Goal: Navigation & Orientation: Find specific page/section

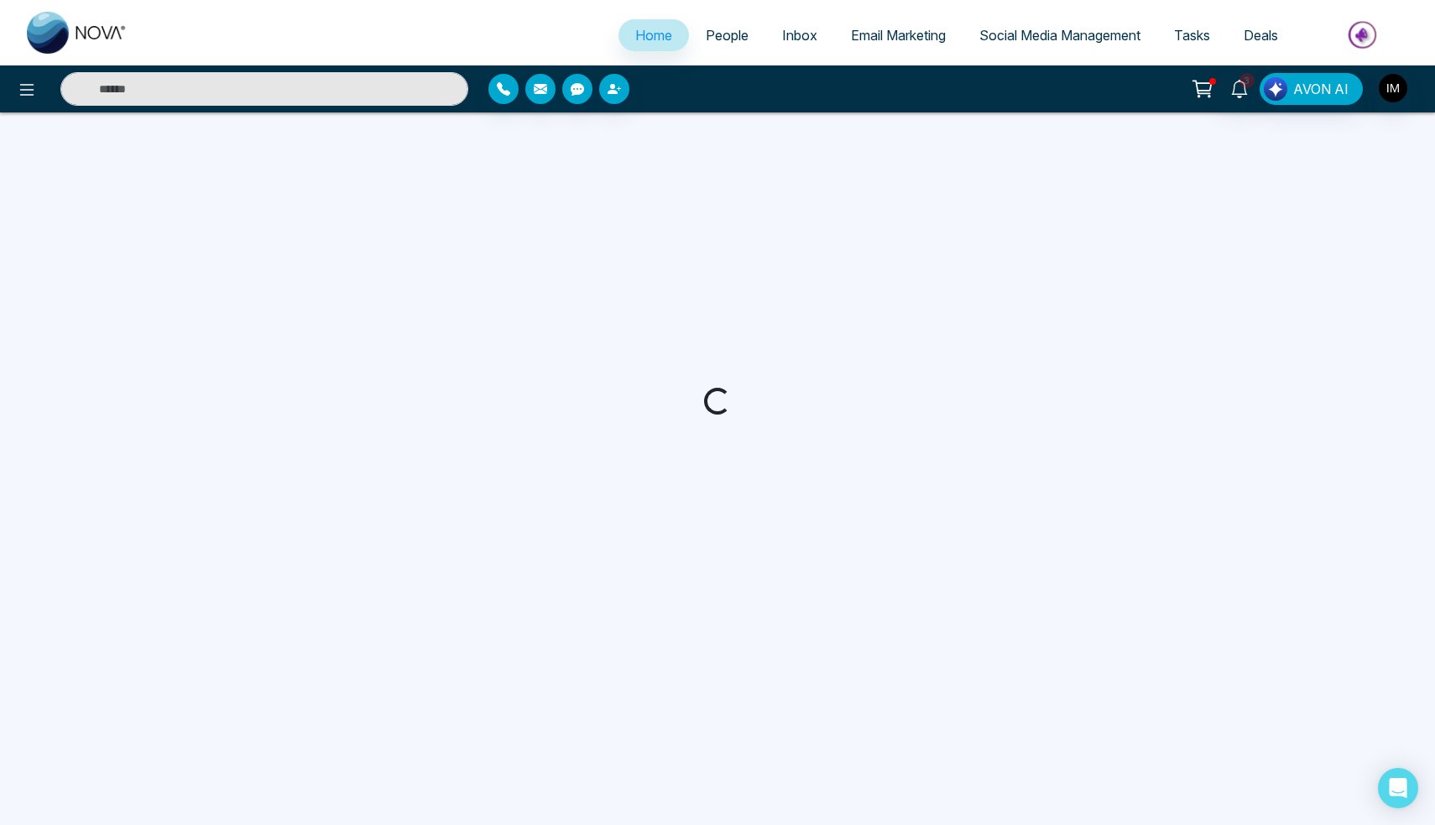
select select "*"
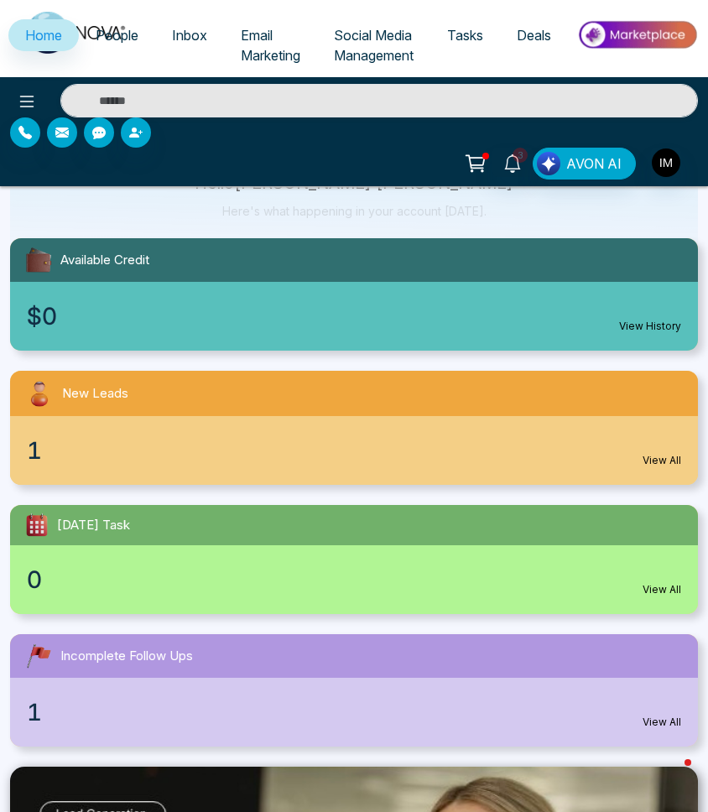
scroll to position [147, 3]
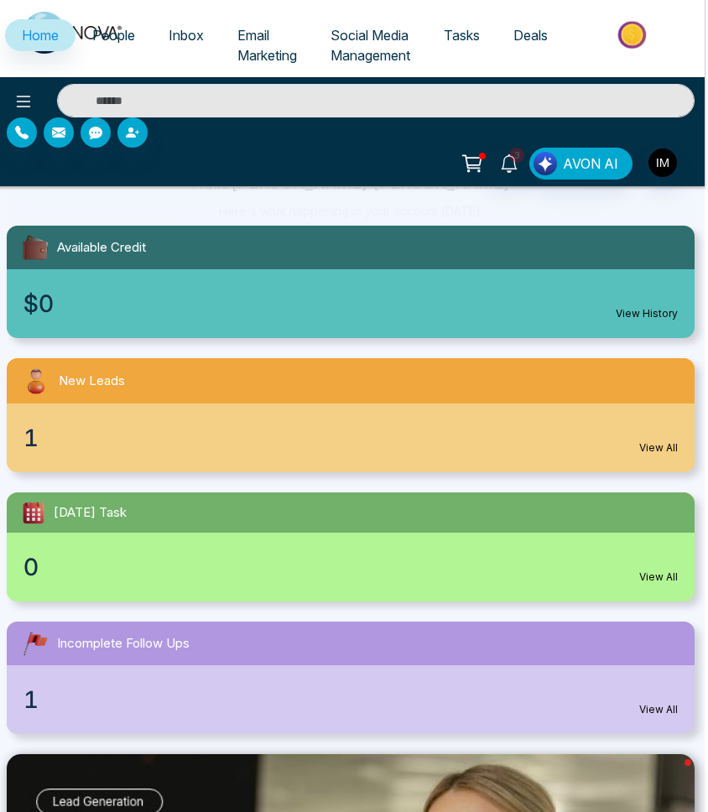
click at [651, 712] on link "View All" at bounding box center [658, 709] width 39 height 15
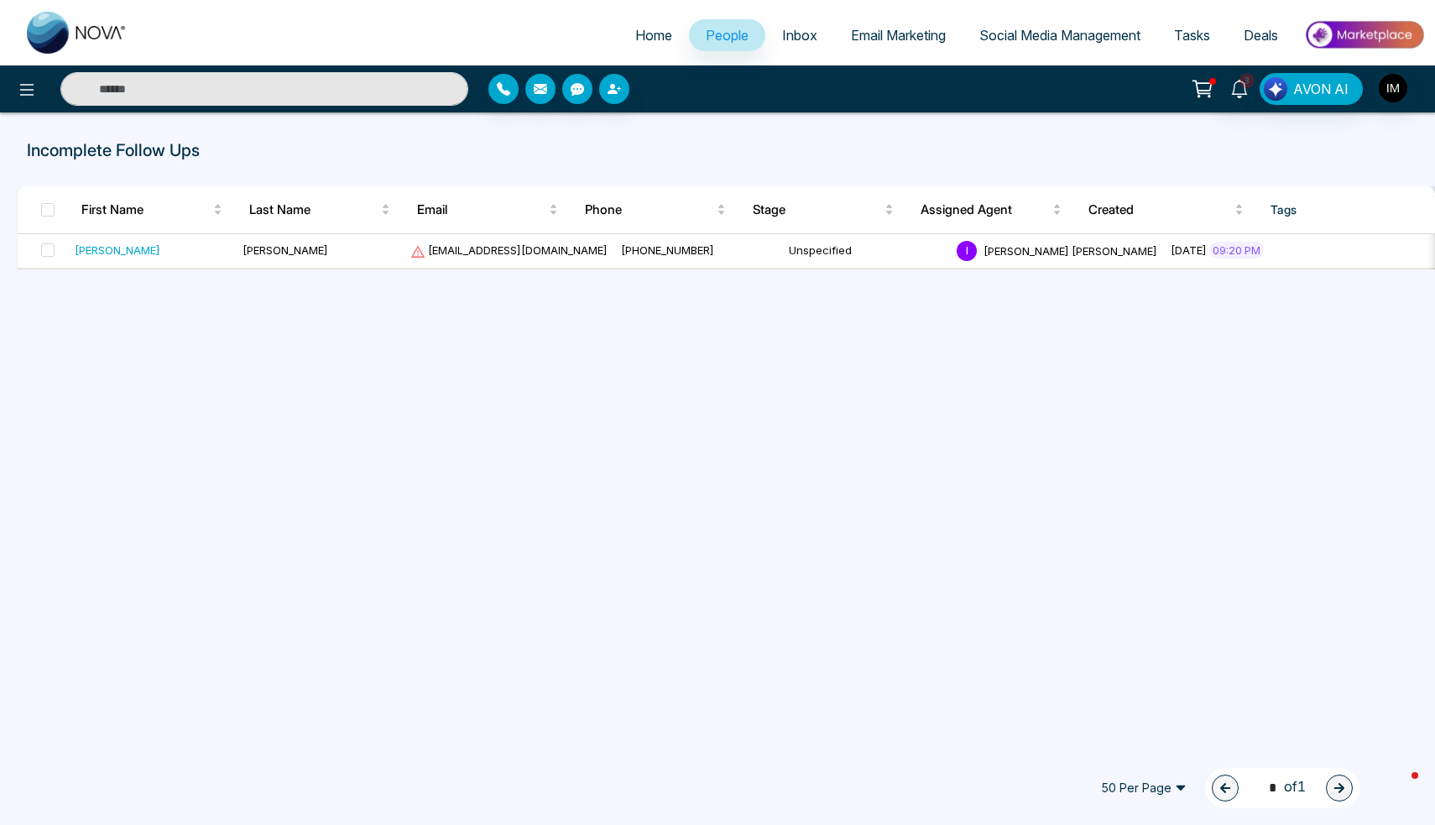
click at [644, 36] on span "Home" at bounding box center [653, 35] width 37 height 17
select select "*"
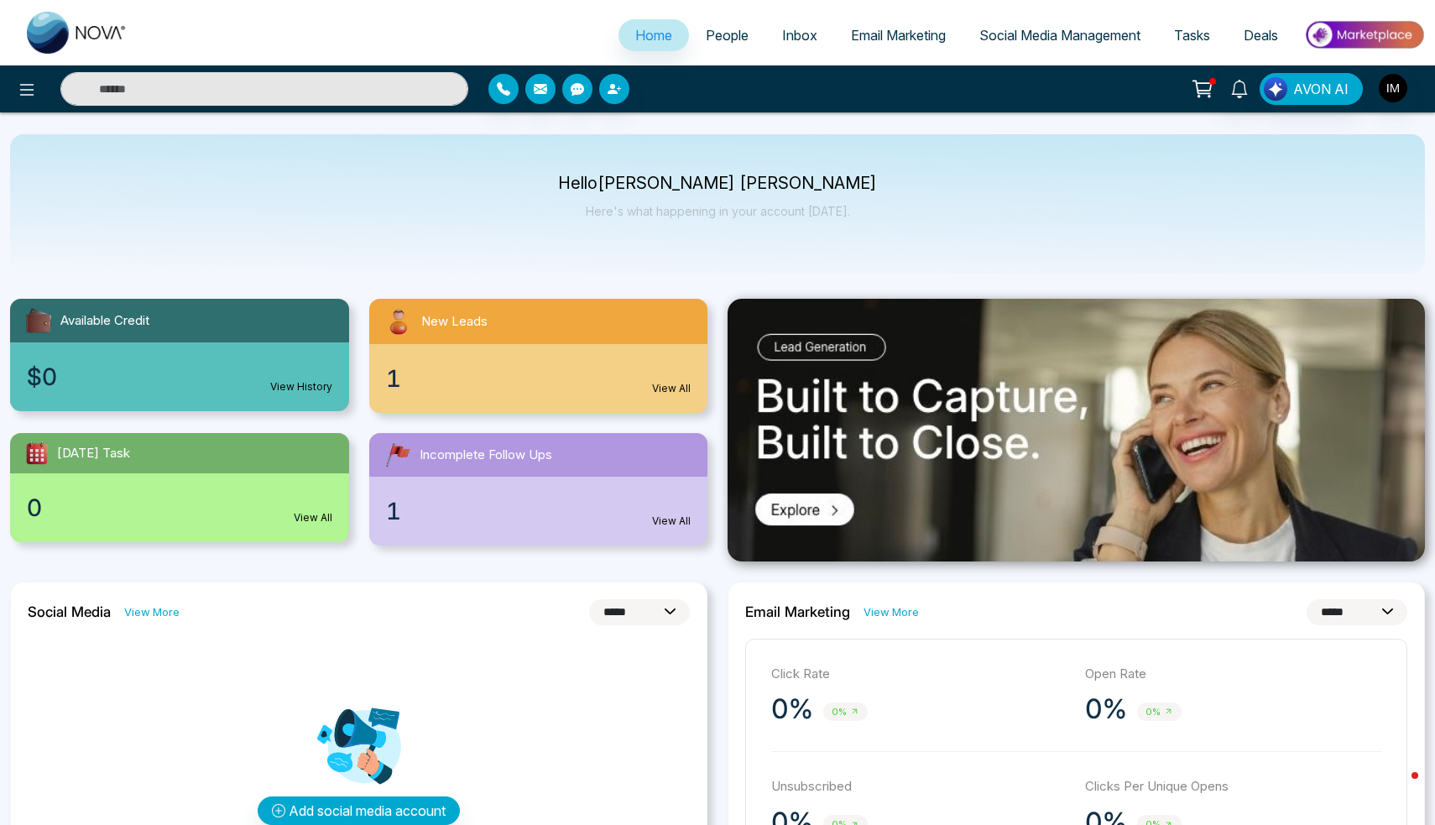
click at [470, 434] on div "Incomplete Follow Ups" at bounding box center [538, 455] width 339 height 44
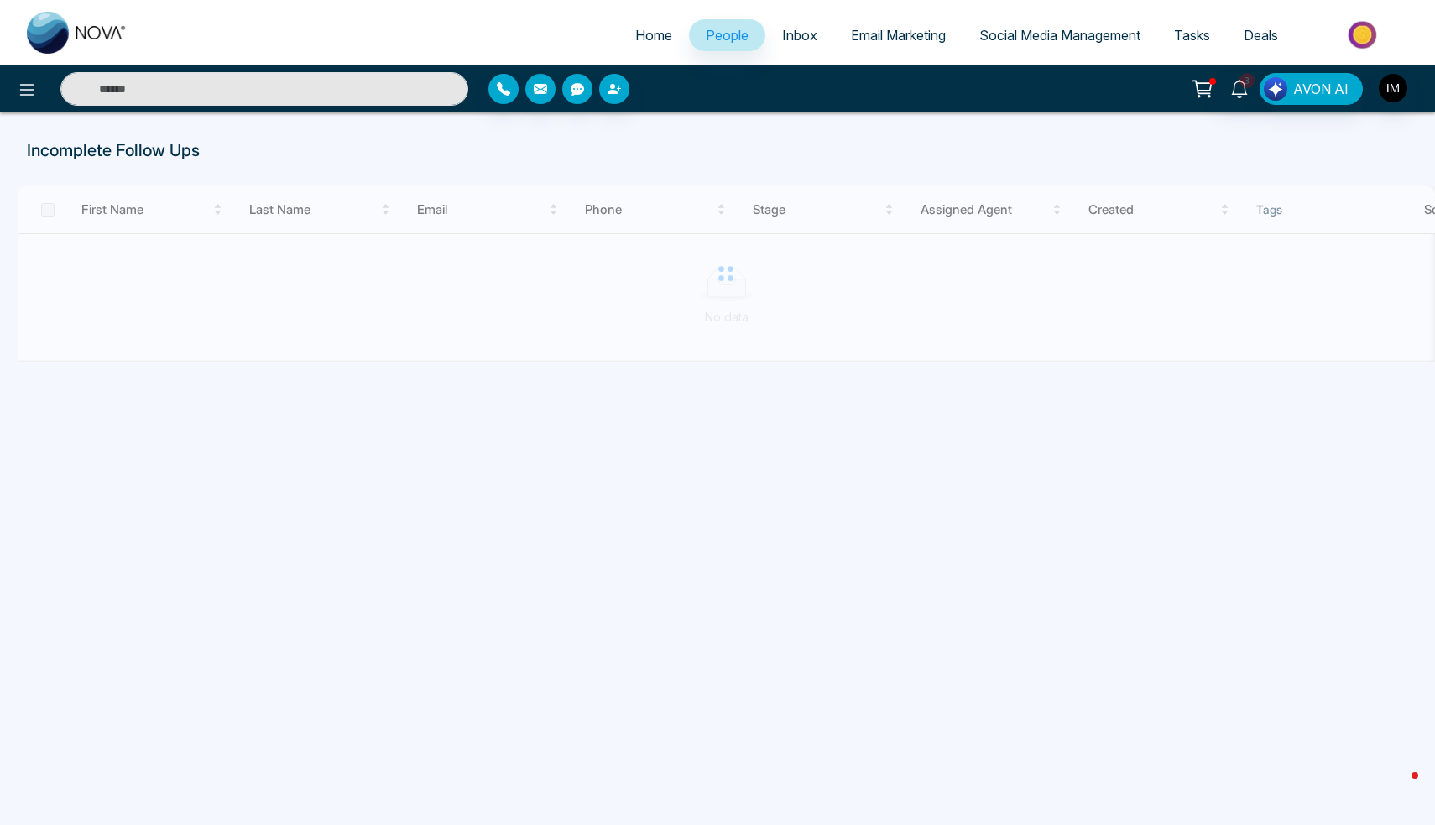
click at [633, 44] on link "Home" at bounding box center [653, 35] width 70 height 32
select select "*"
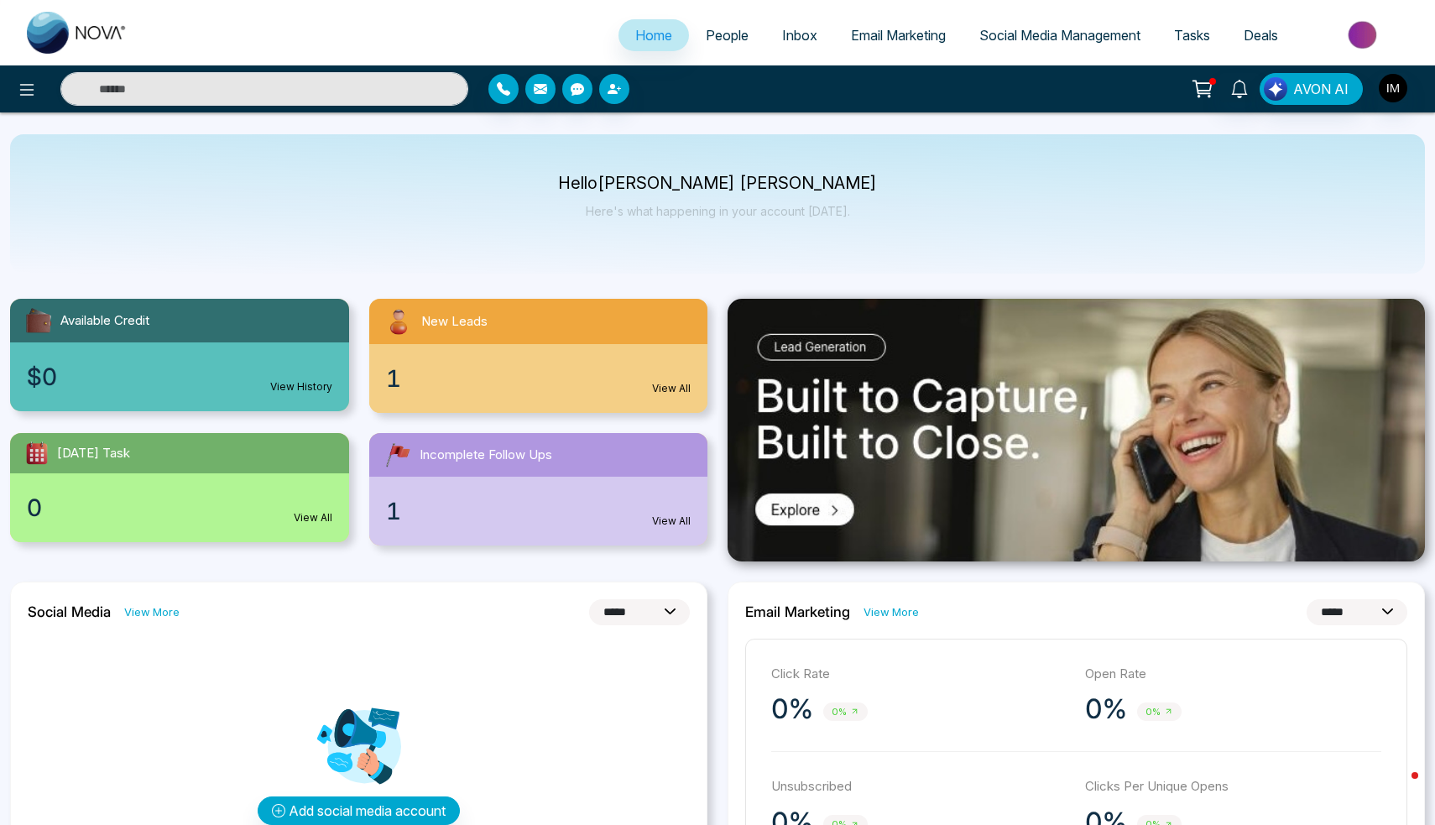
click at [449, 357] on div "1 View All" at bounding box center [538, 378] width 339 height 69
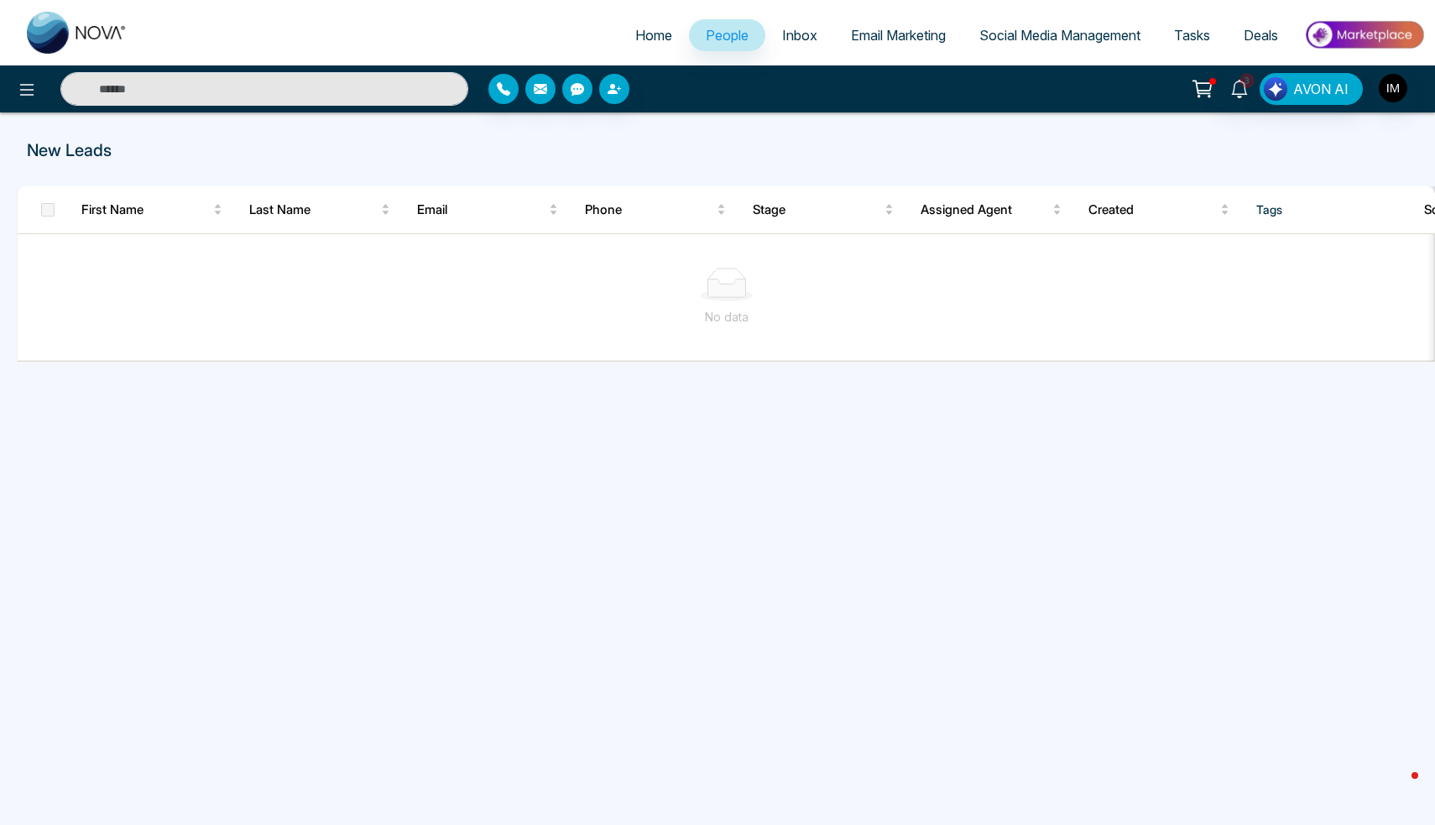
click at [646, 32] on span "Home" at bounding box center [653, 35] width 37 height 17
select select "*"
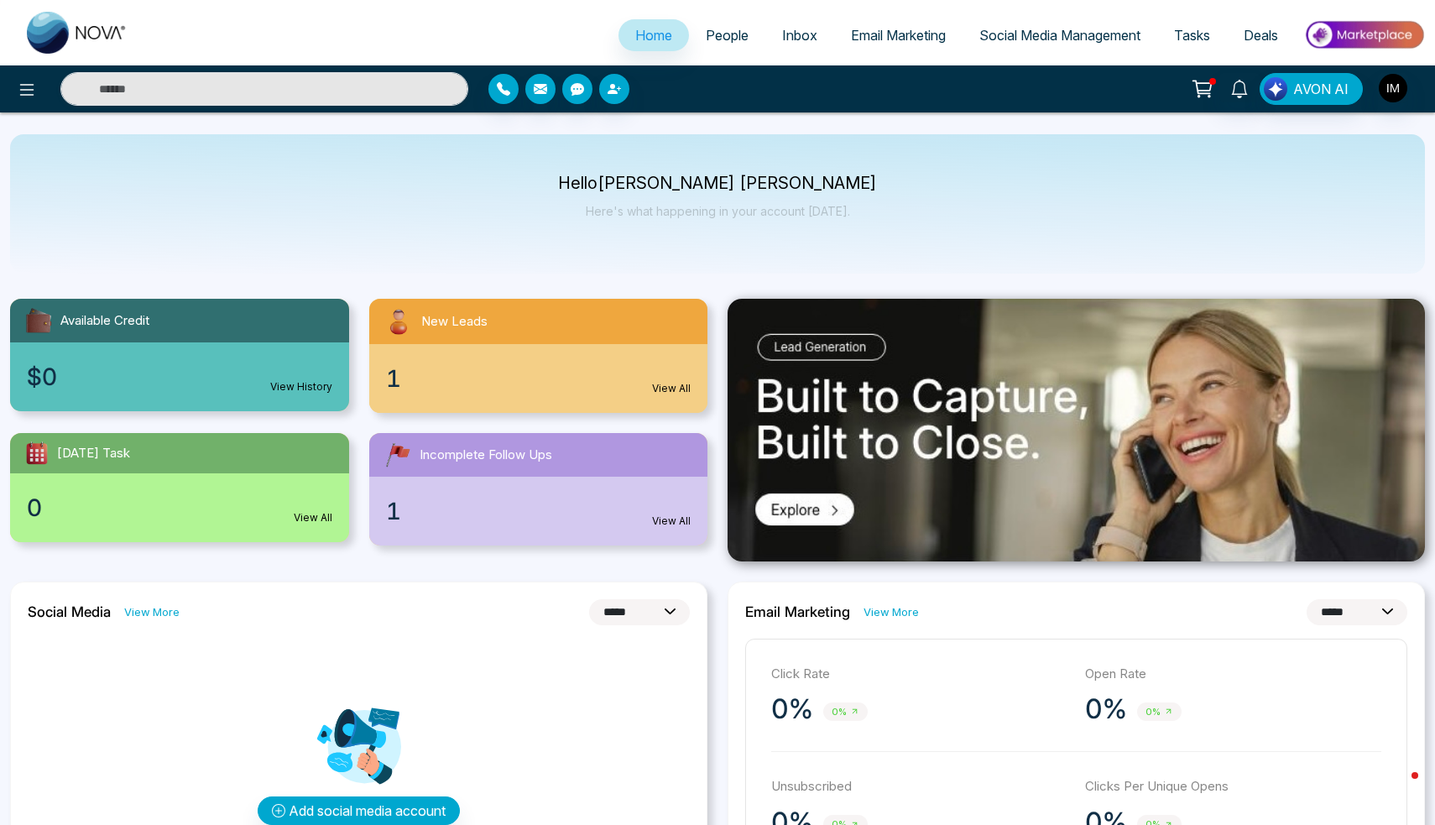
click at [707, 19] on link "People" at bounding box center [727, 35] width 76 height 32
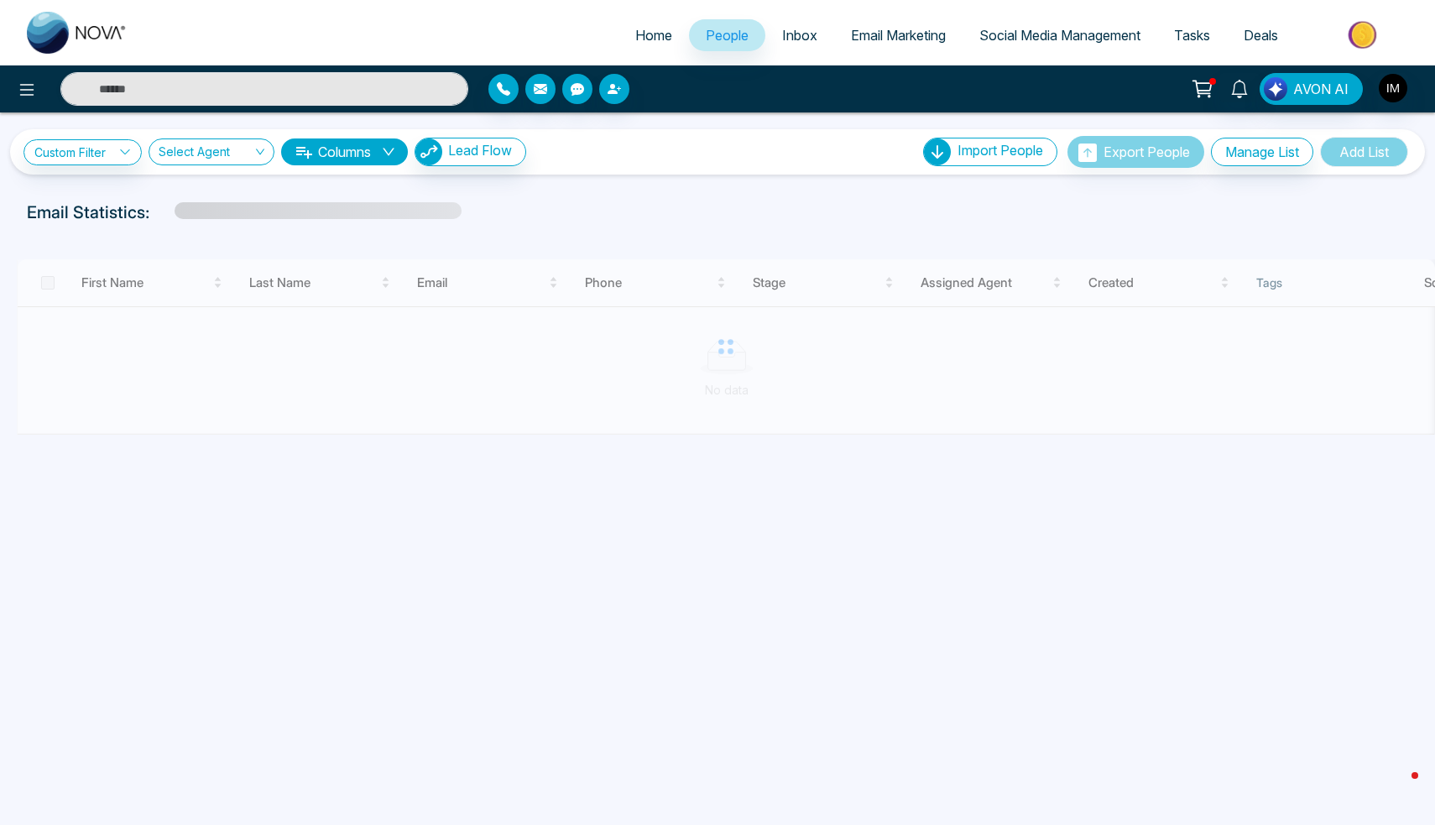
click at [707, 33] on span "People" at bounding box center [727, 35] width 43 height 17
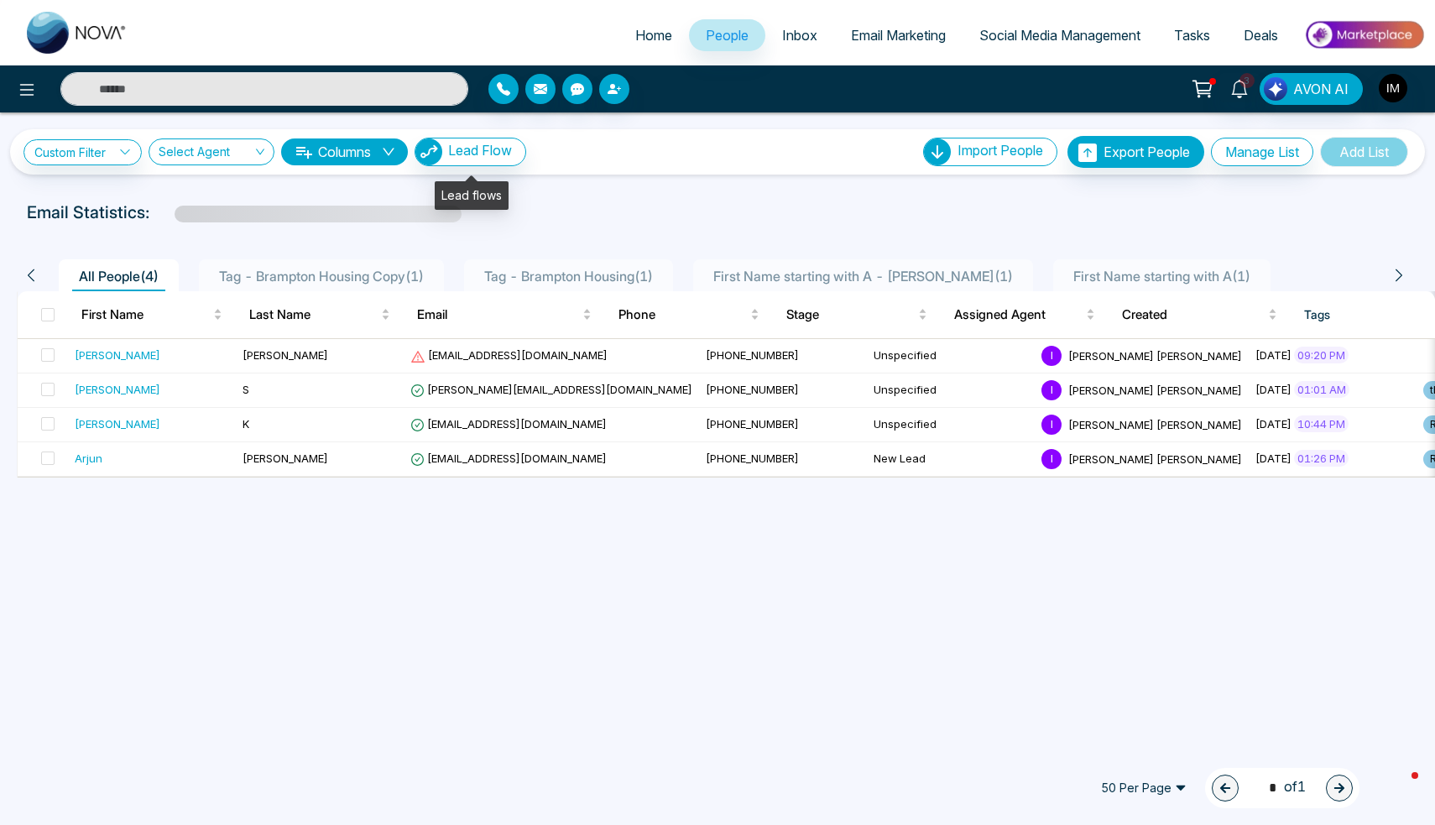
click at [469, 148] on span "Lead Flow" at bounding box center [480, 150] width 64 height 17
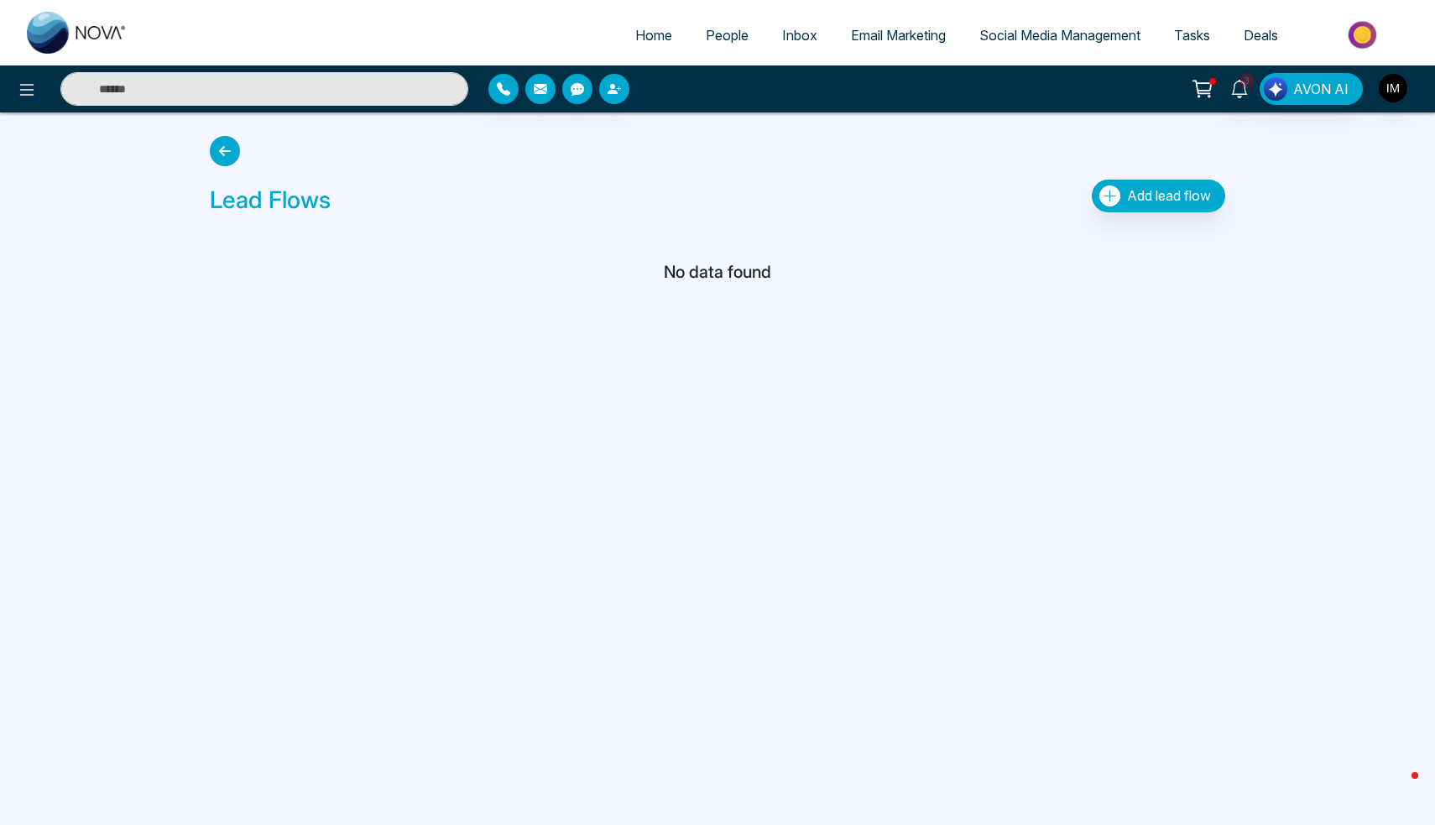
click at [236, 154] on icon at bounding box center [225, 151] width 30 height 30
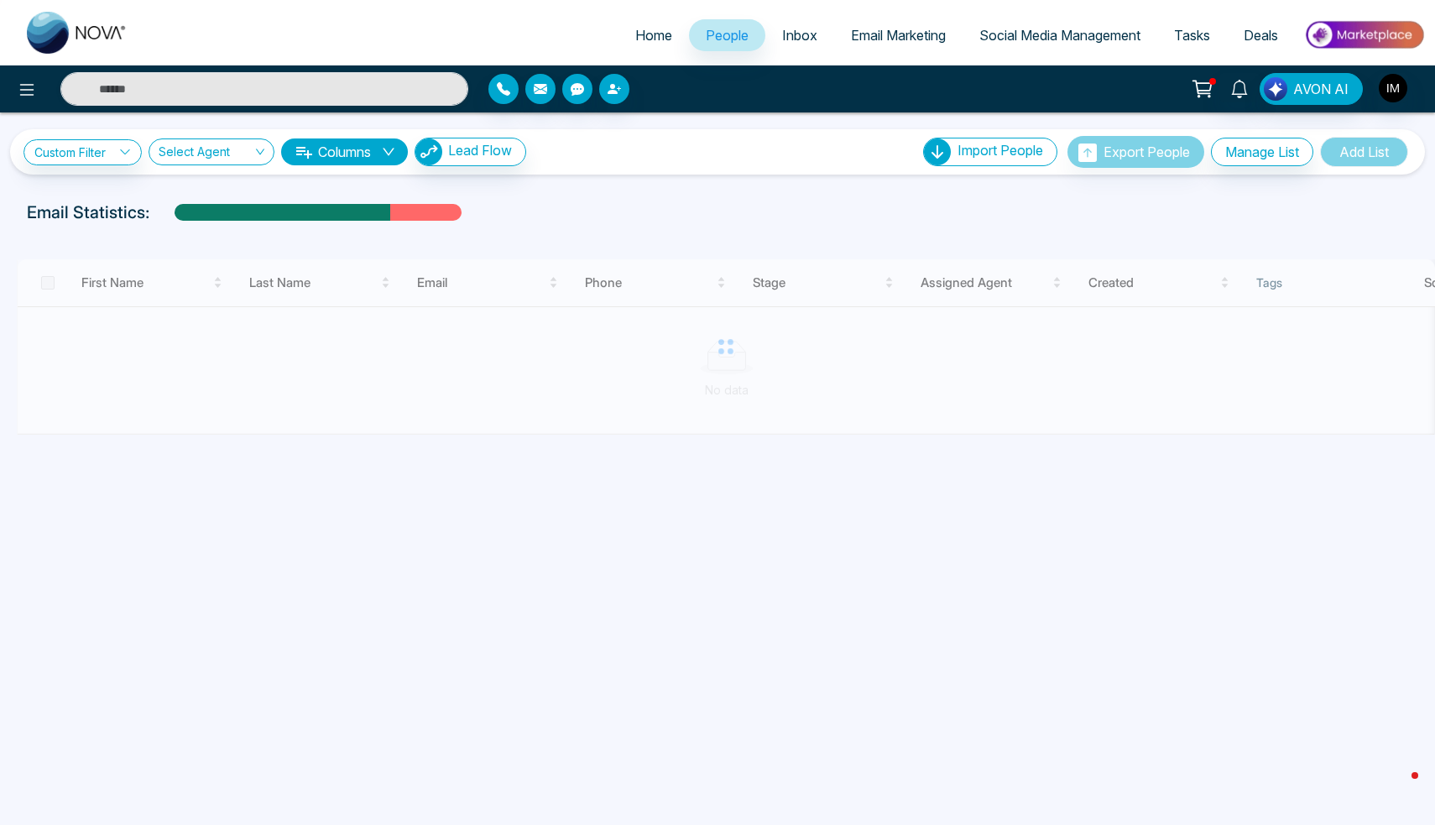
click at [470, 150] on span "Lead Flow" at bounding box center [480, 150] width 64 height 17
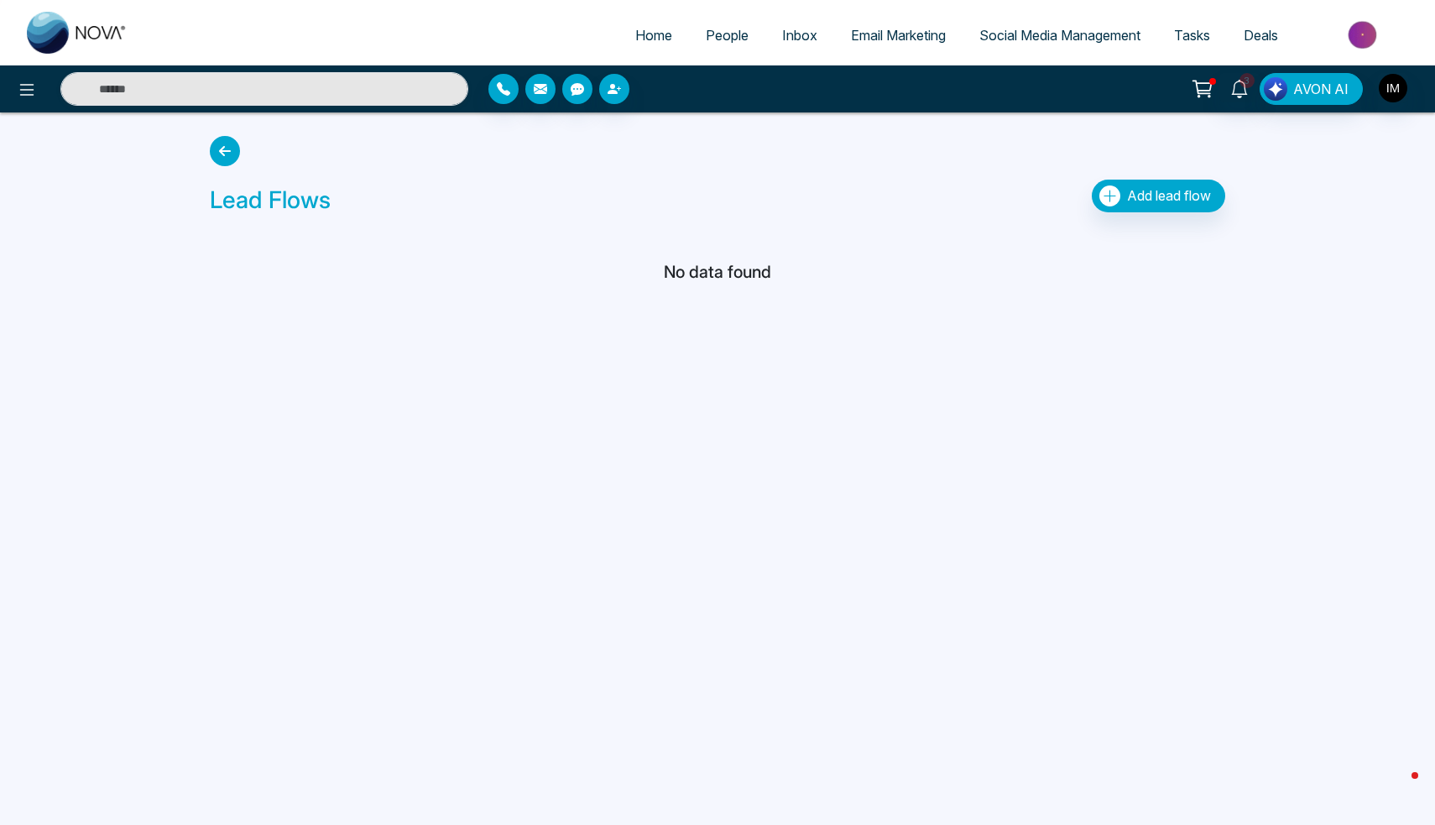
click at [1169, 188] on span "Add lead flow" at bounding box center [1169, 195] width 84 height 17
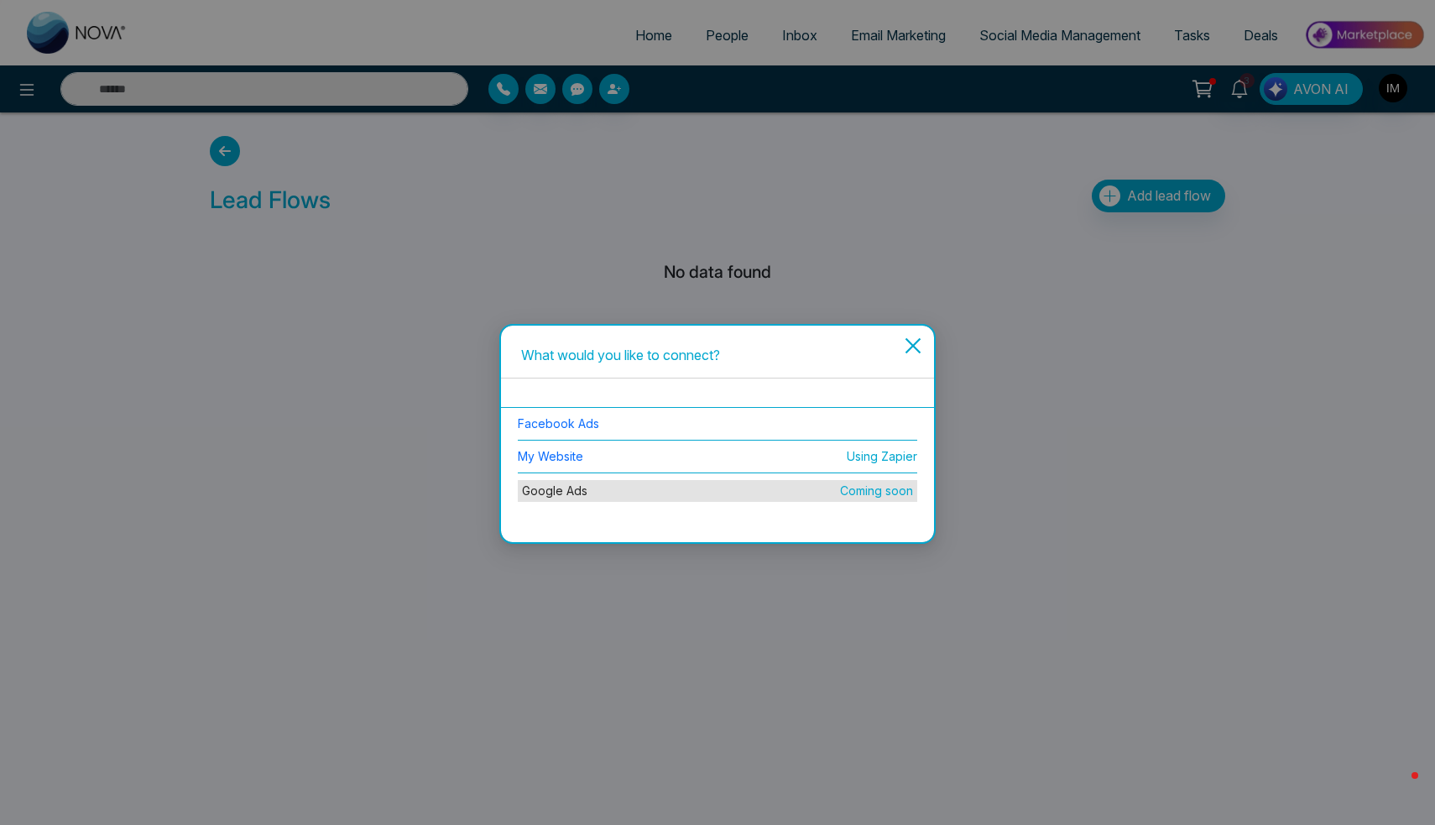
click at [910, 347] on icon "close" at bounding box center [912, 345] width 16 height 16
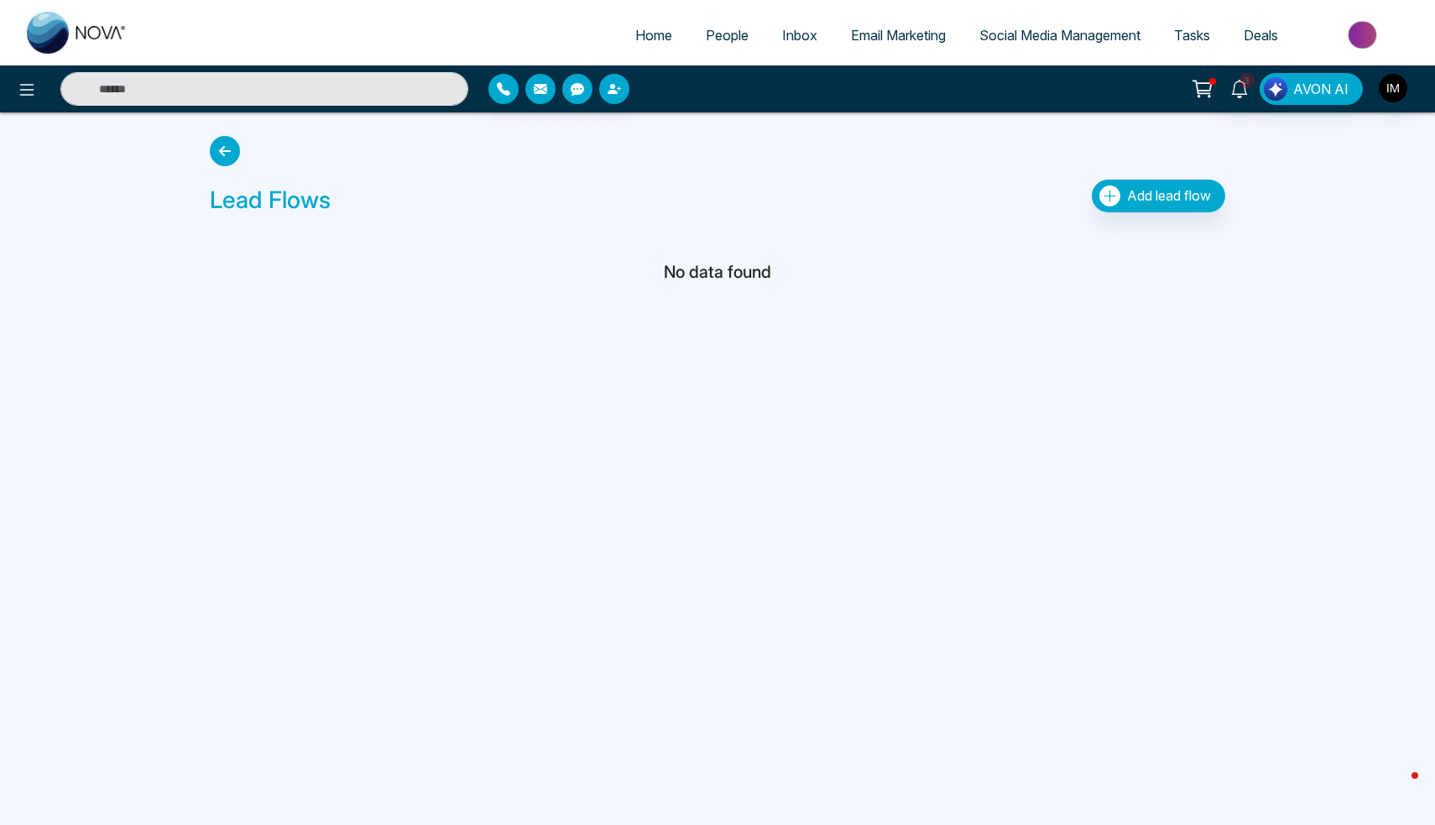
click at [234, 163] on icon at bounding box center [225, 151] width 30 height 30
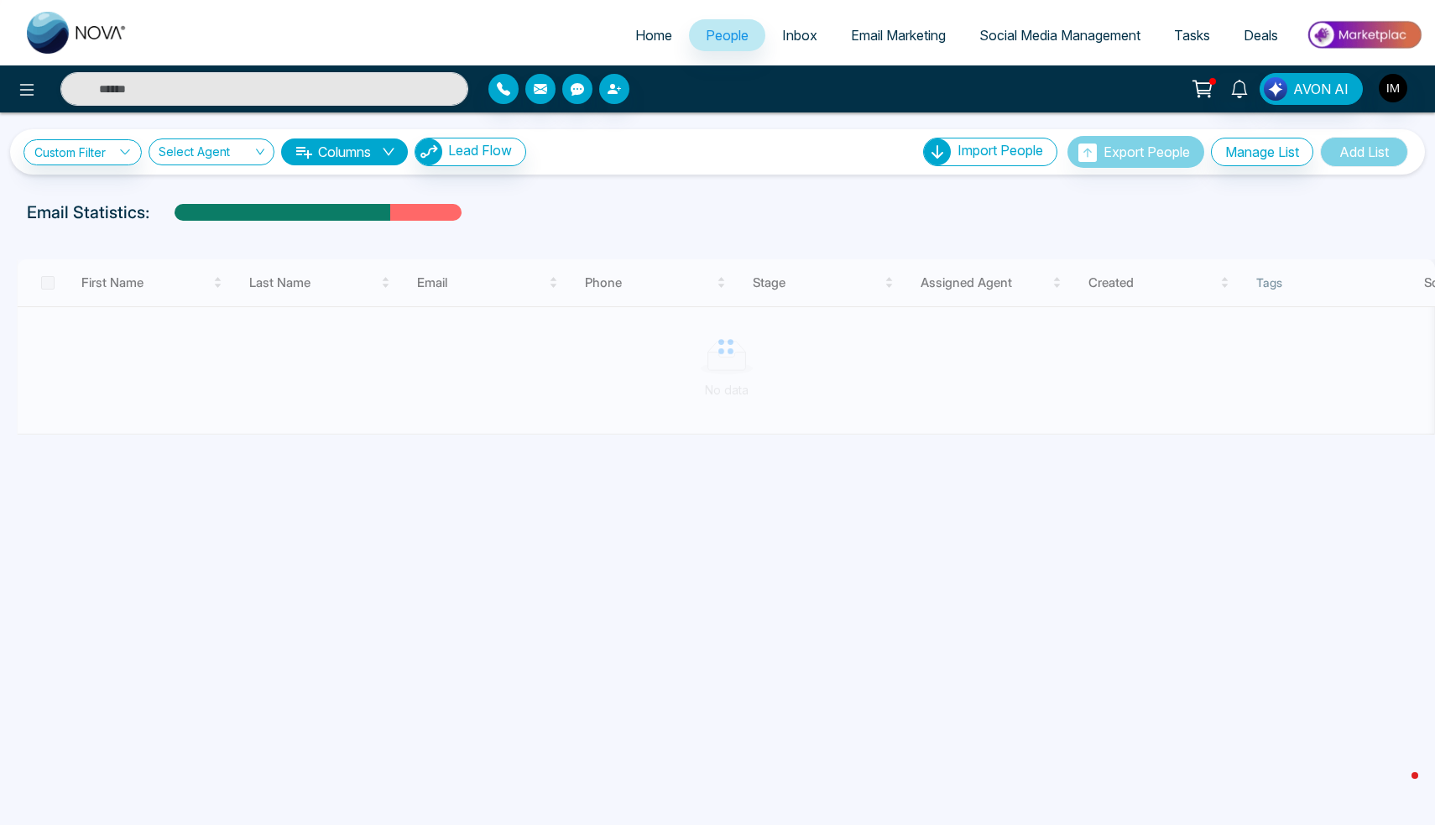
click at [234, 163] on input "search" at bounding box center [206, 155] width 94 height 32
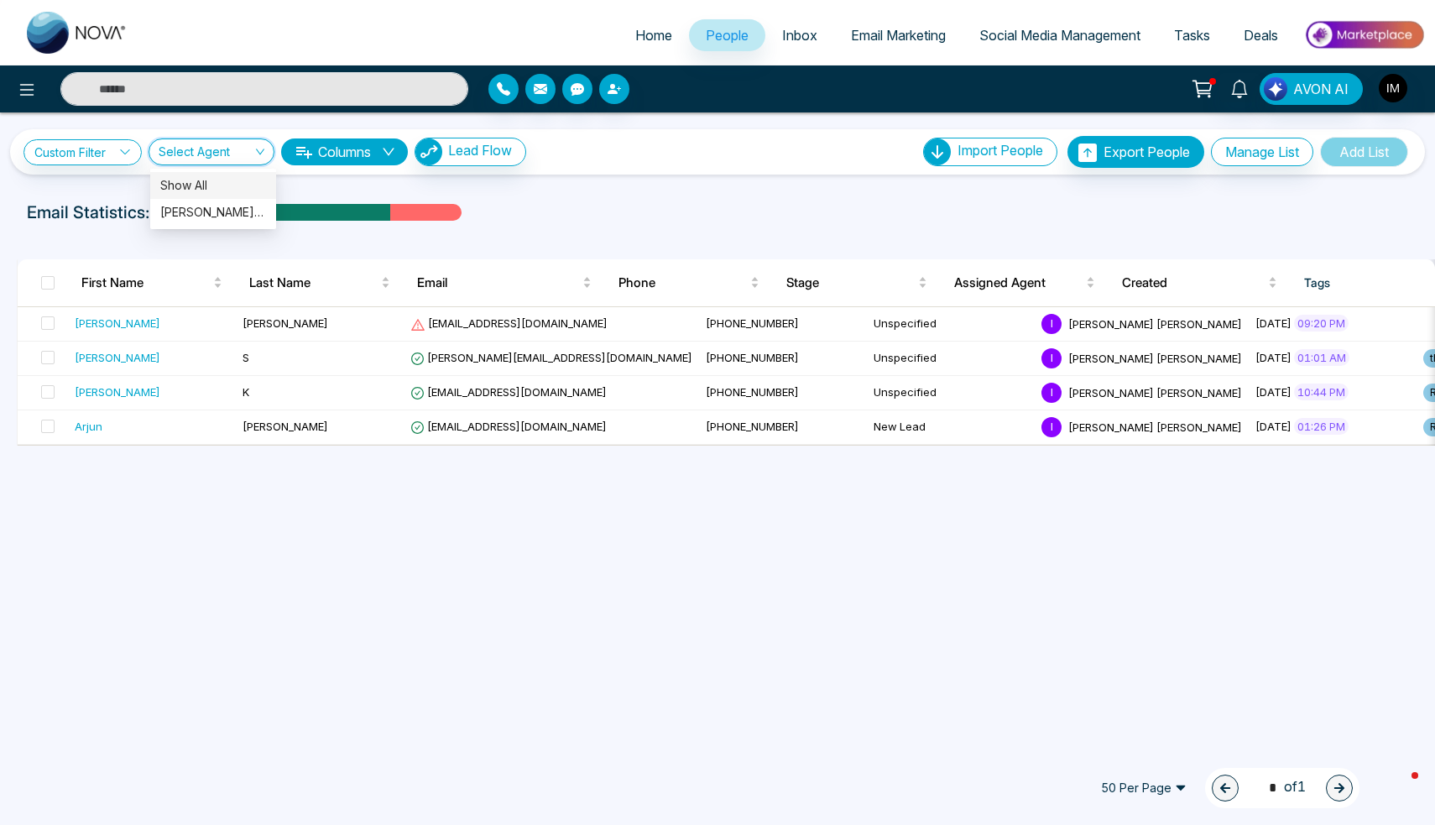
click at [234, 163] on input "search" at bounding box center [206, 155] width 94 height 32
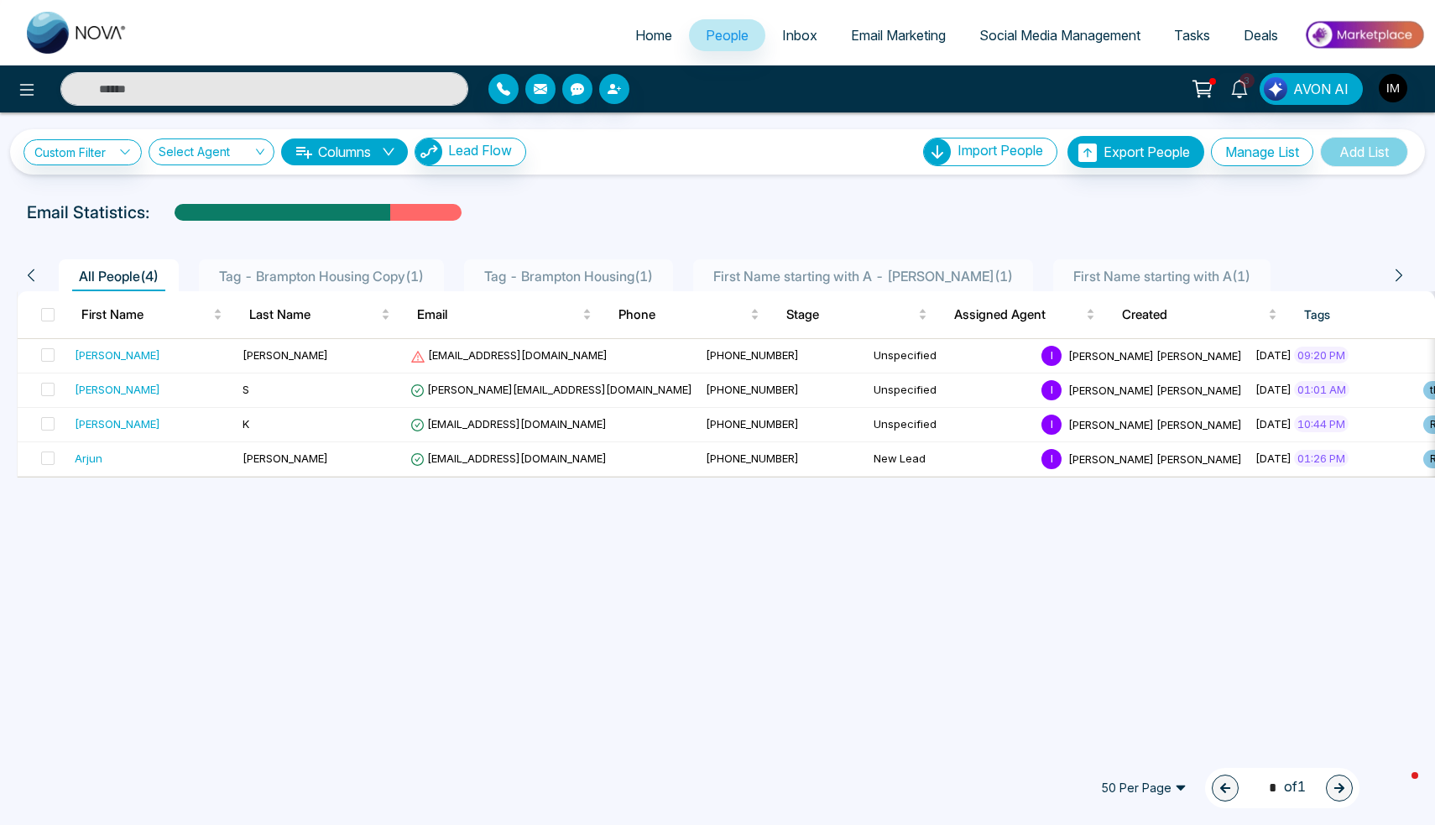
click at [782, 40] on span "Inbox" at bounding box center [799, 35] width 35 height 17
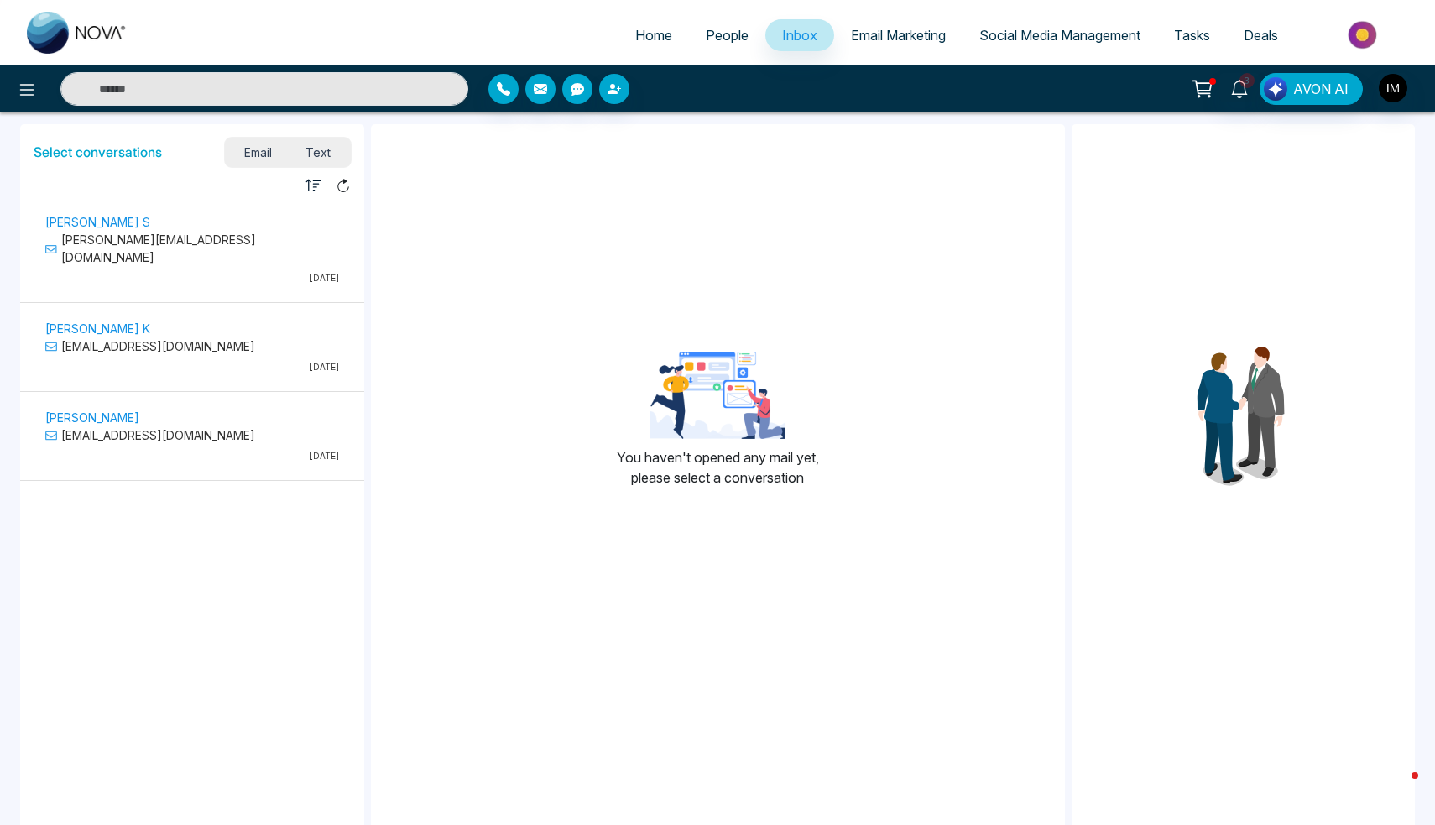
click at [893, 39] on span "Email Marketing" at bounding box center [898, 35] width 95 height 17
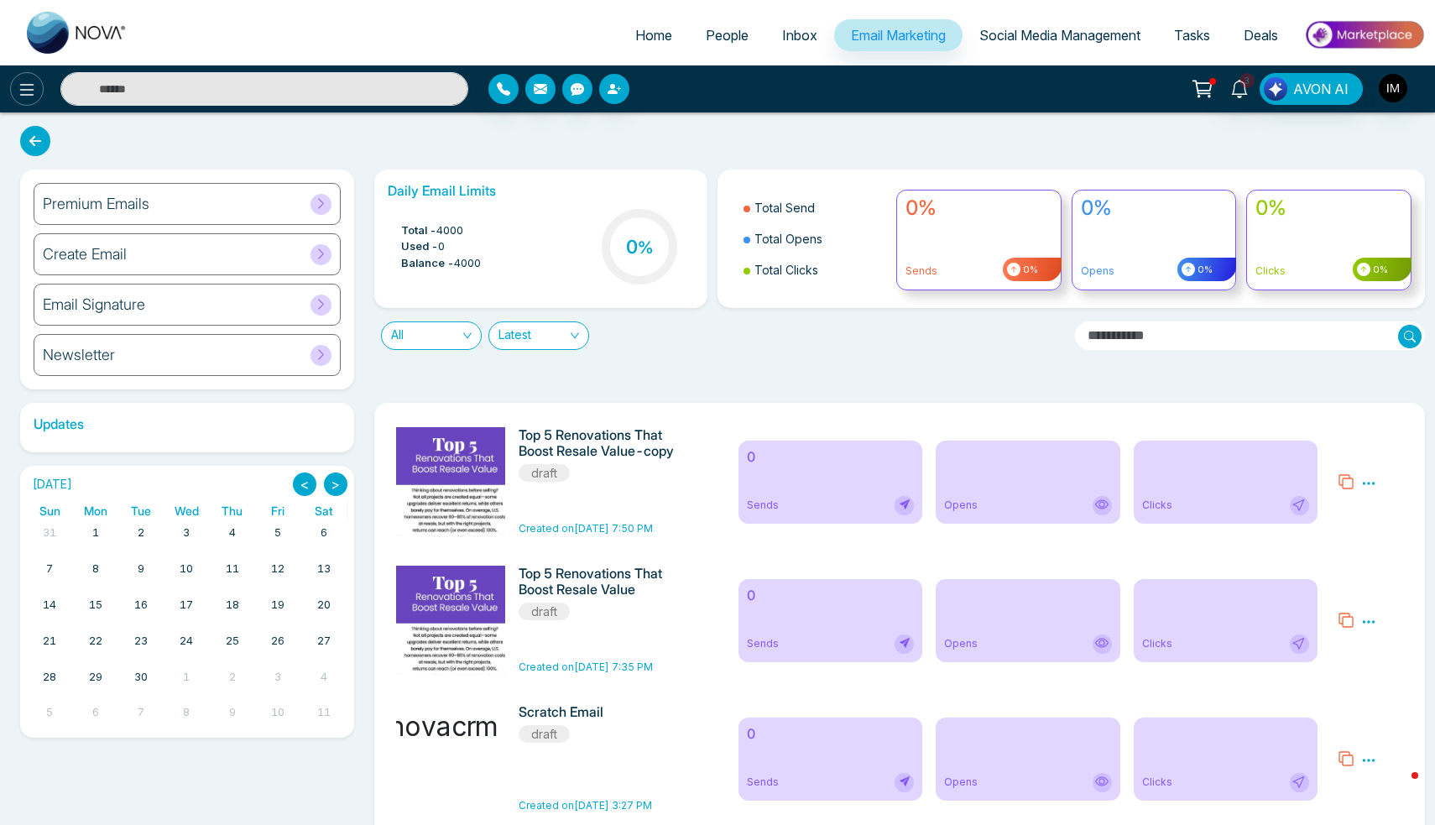
click at [26, 105] on button at bounding box center [27, 89] width 34 height 34
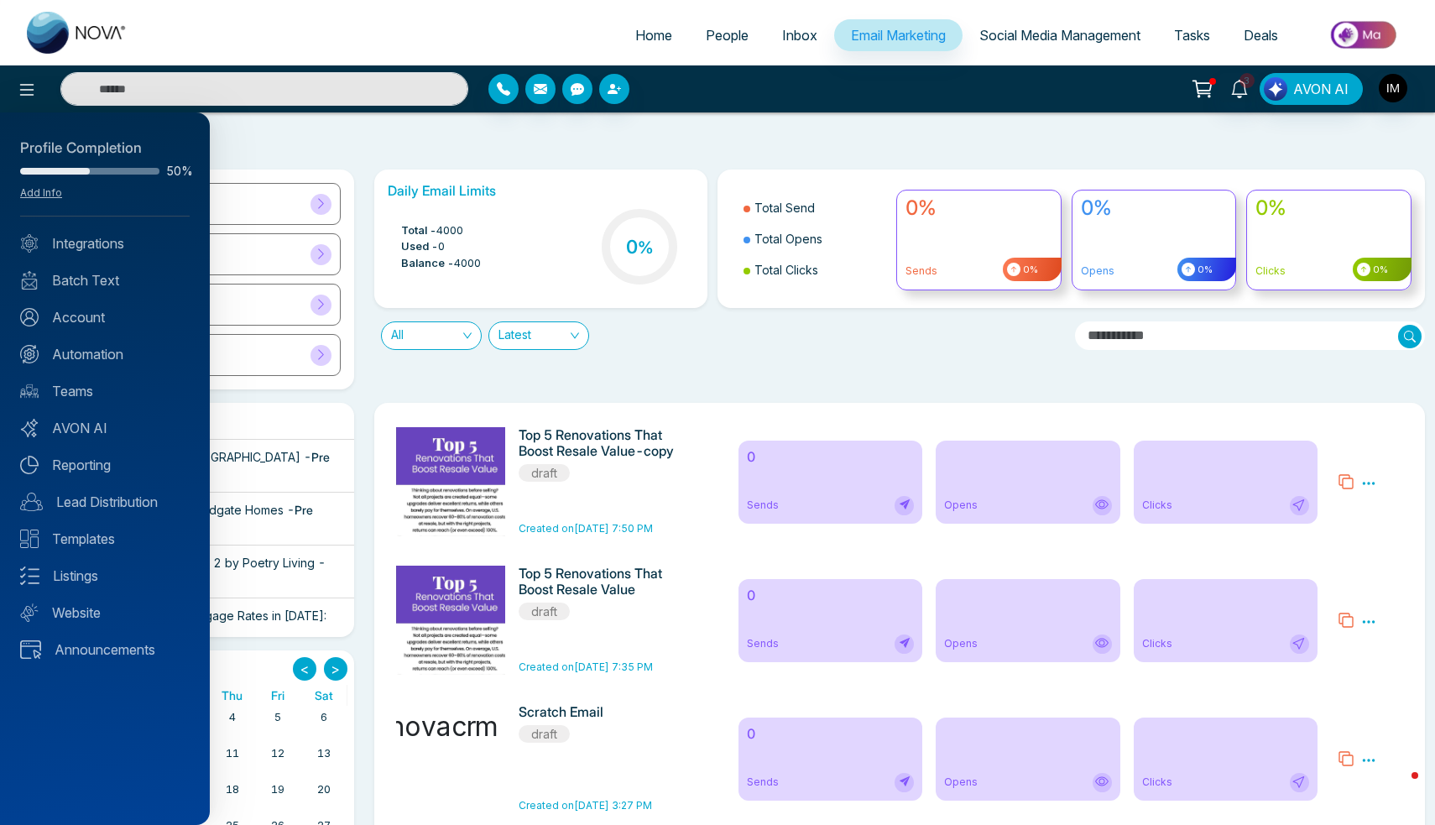
click at [329, 131] on div at bounding box center [717, 412] width 1435 height 825
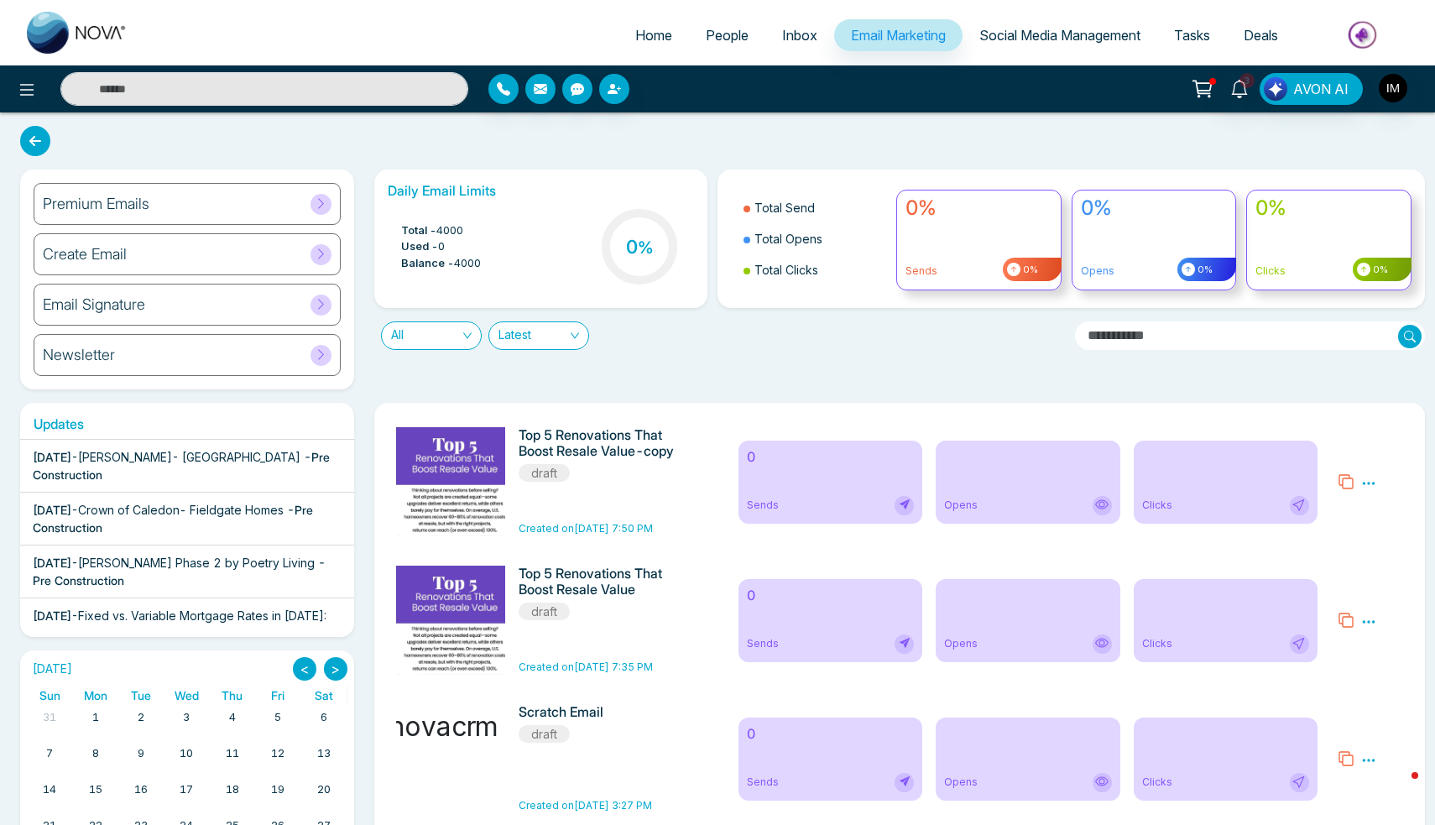
click at [79, 28] on img at bounding box center [77, 33] width 101 height 42
select select "*"
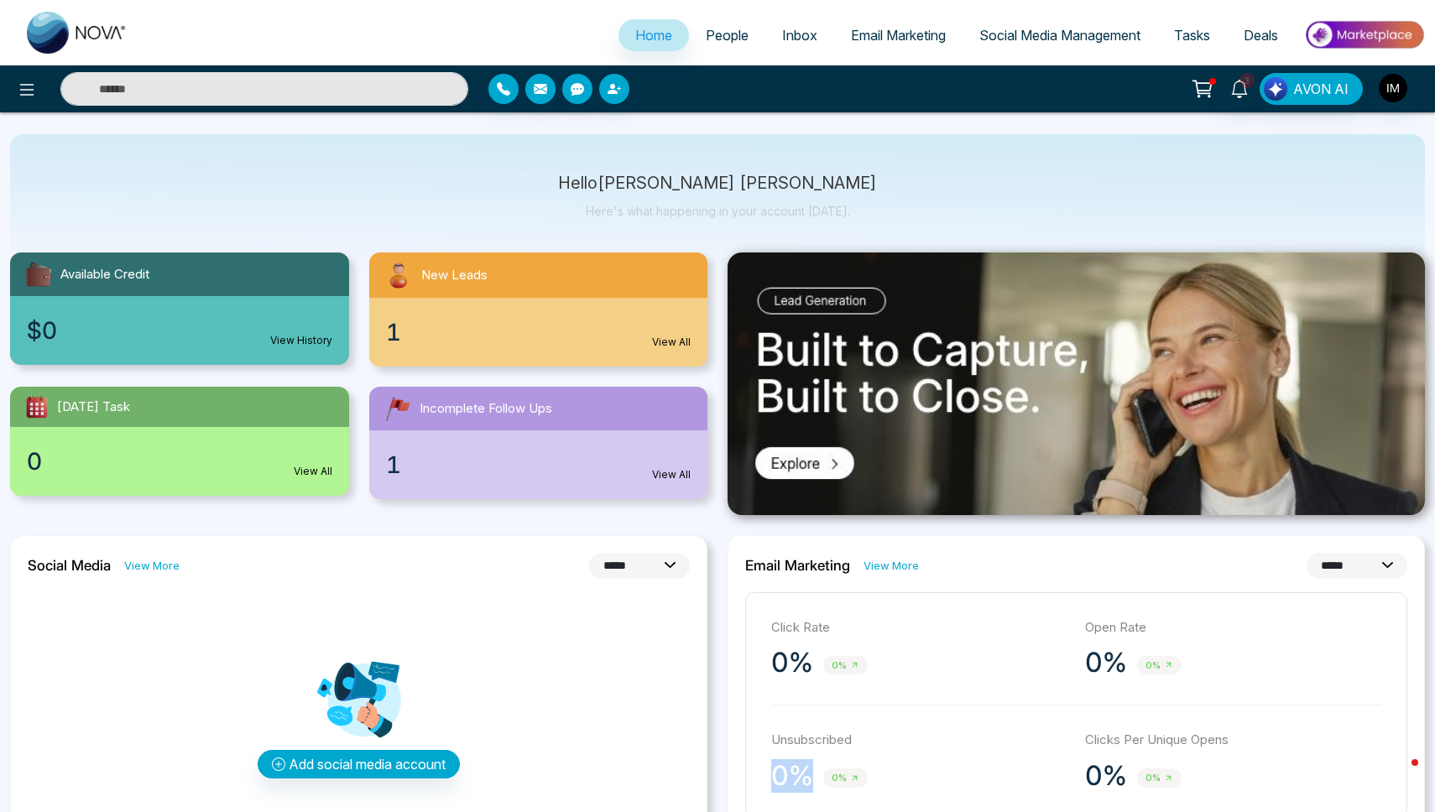
scroll to position [47, 0]
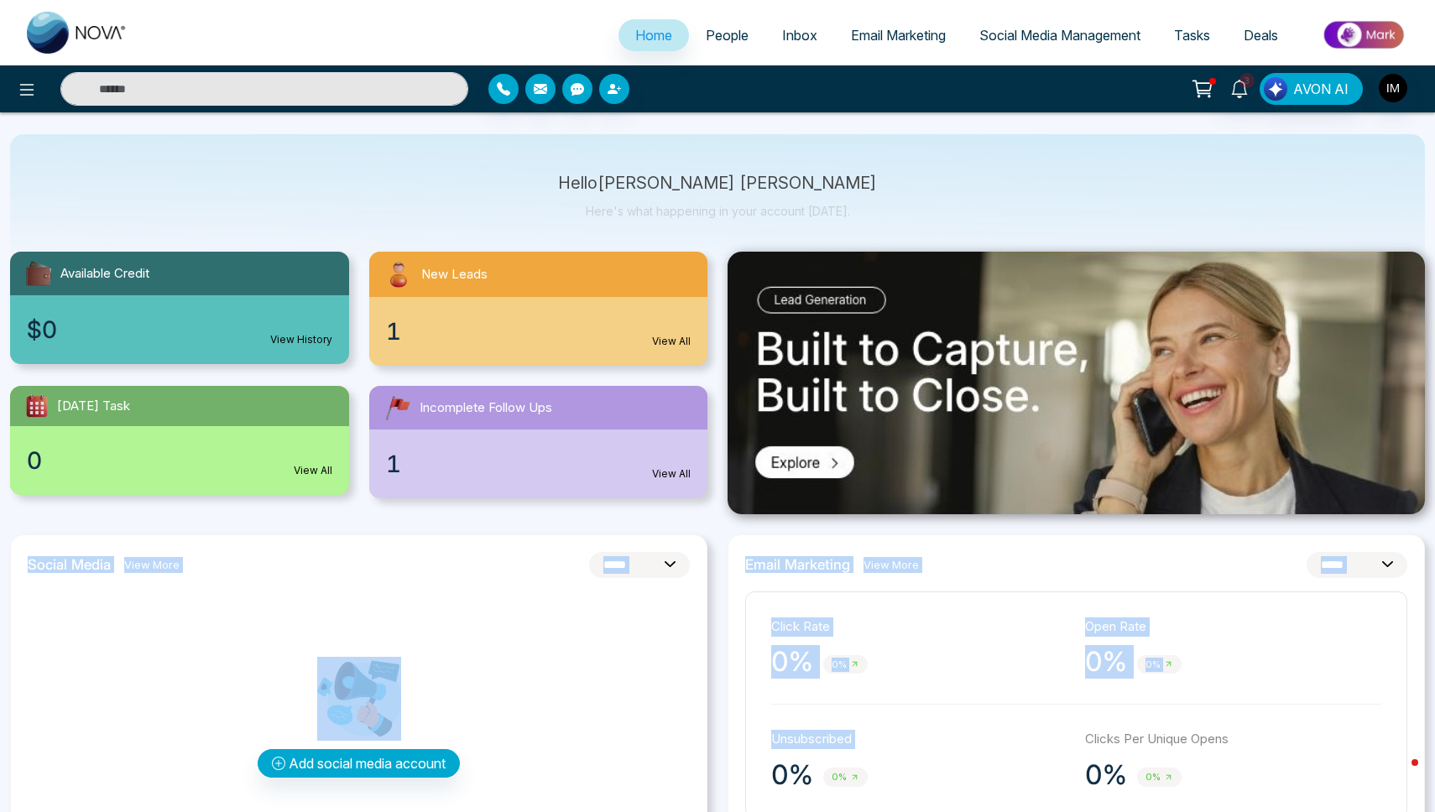
drag, startPoint x: 721, startPoint y: 806, endPoint x: 694, endPoint y: 503, distance: 304.0
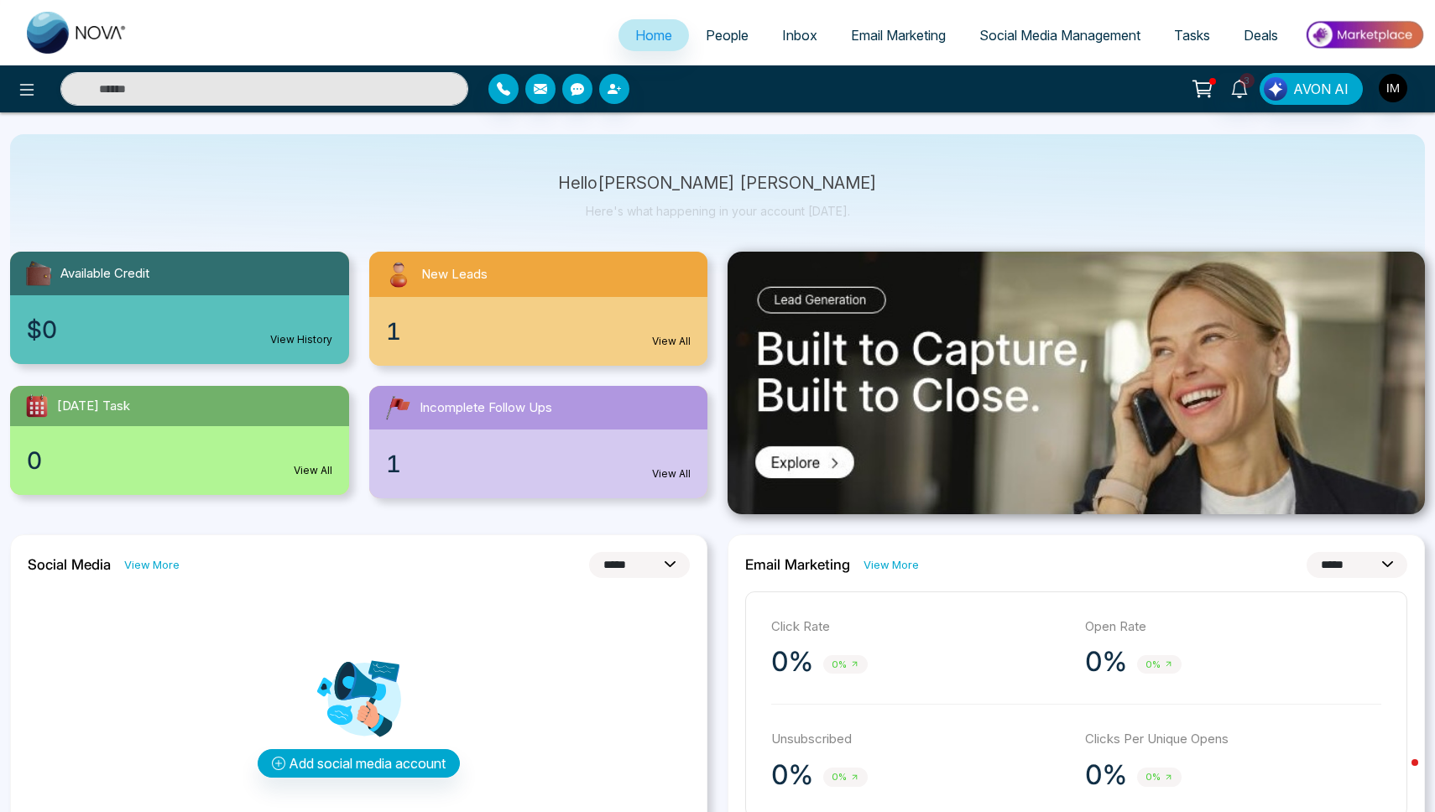
click at [919, 164] on div "Hello [PERSON_NAME] [PERSON_NAME] Here's what happening in your account [DATE]." at bounding box center [717, 203] width 1414 height 139
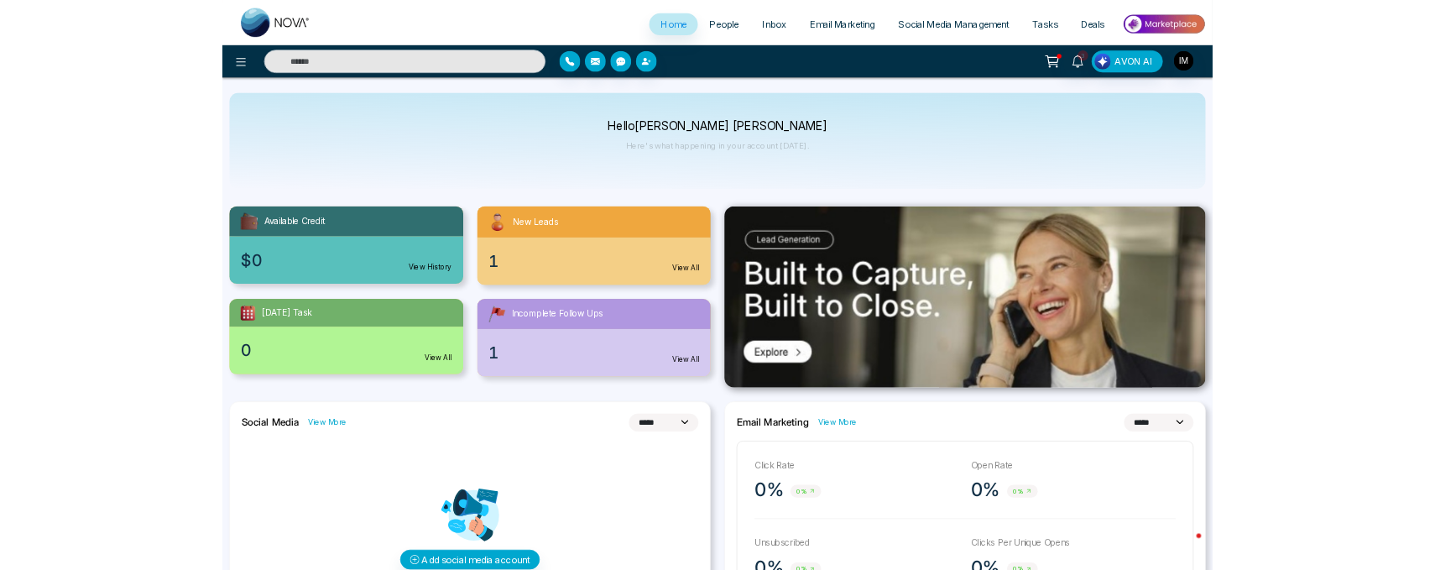
scroll to position [0, 0]
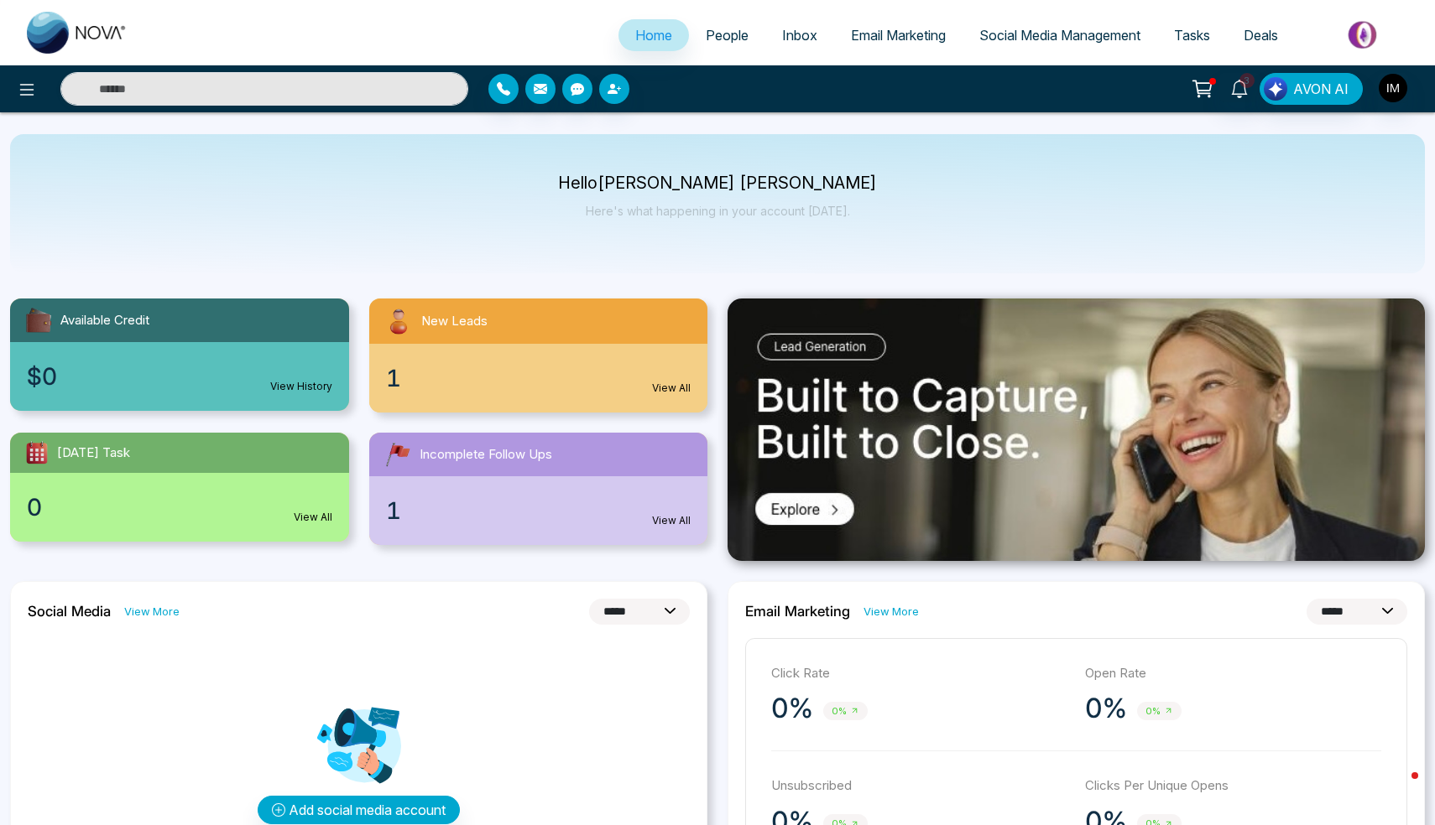
click at [711, 32] on span "People" at bounding box center [727, 35] width 43 height 17
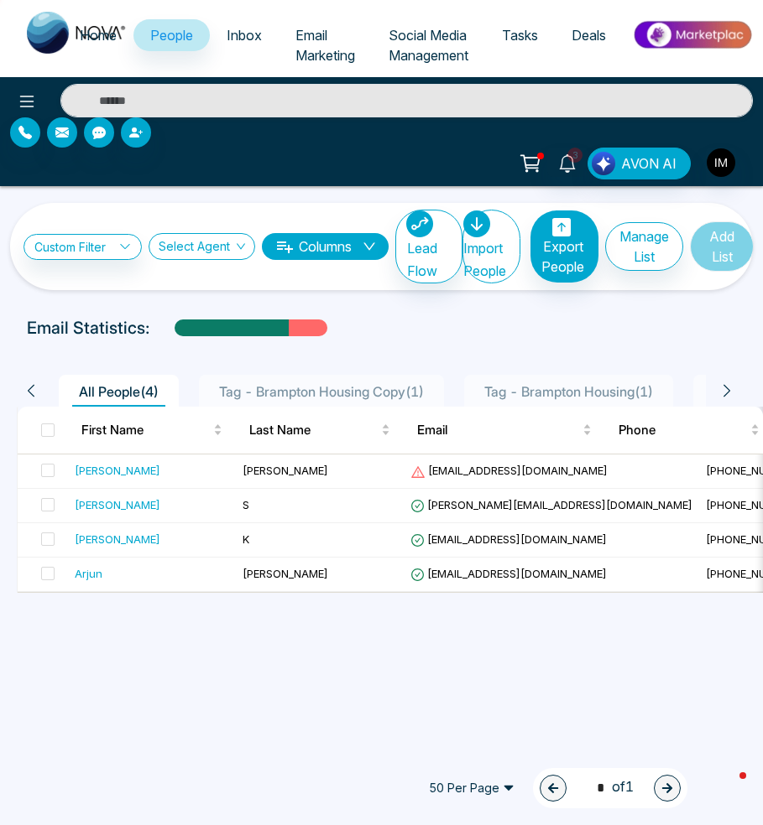
click at [87, 27] on span "Home" at bounding box center [98, 35] width 37 height 17
select select "*"
